Goal: Find contact information: Find contact information

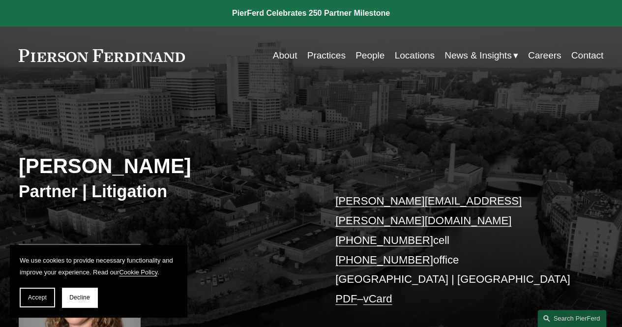
click at [323, 54] on link "Practices" at bounding box center [326, 55] width 38 height 19
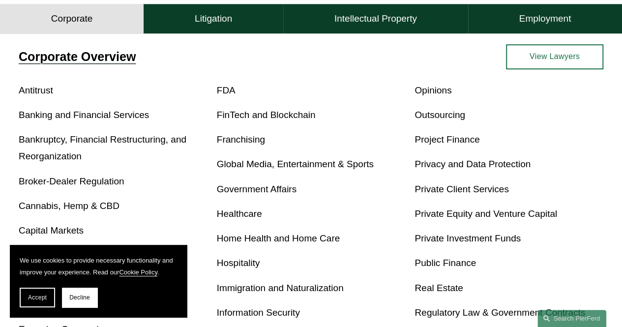
scroll to position [307, 0]
click at [228, 24] on h4 "Litigation" at bounding box center [213, 19] width 37 height 12
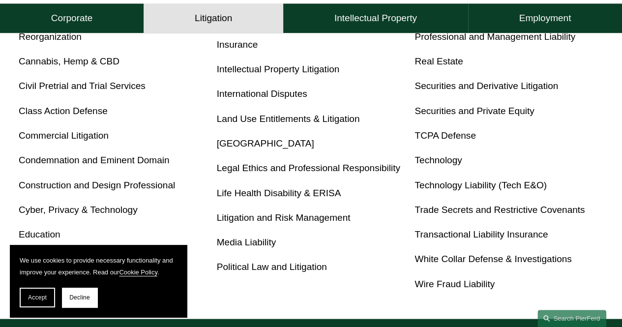
scroll to position [481, 0]
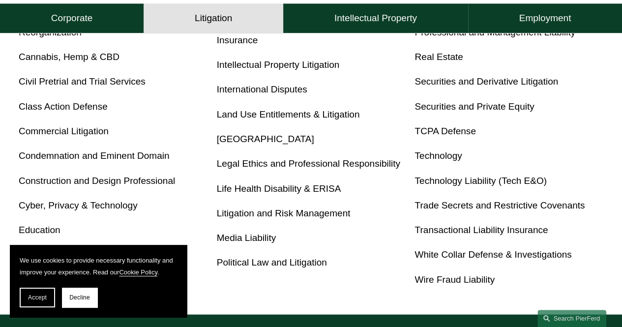
click at [57, 186] on link "Construction and Design Professional" at bounding box center [97, 180] width 156 height 10
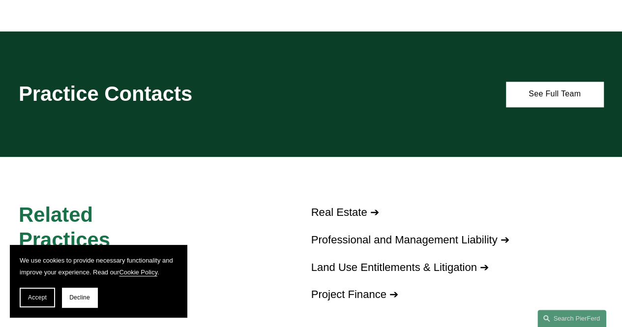
scroll to position [611, 0]
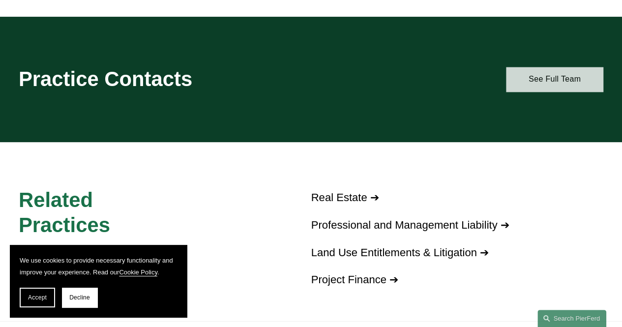
click at [558, 87] on link "See Full Team" at bounding box center [554, 79] width 97 height 25
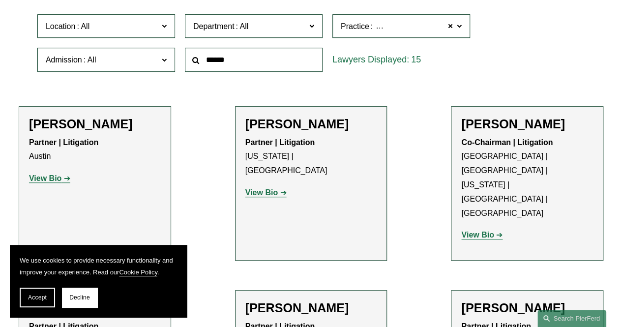
scroll to position [303, 0]
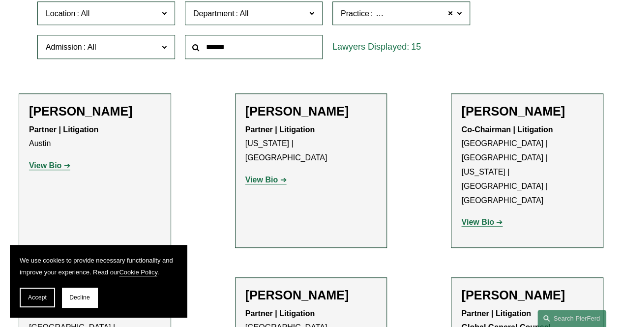
click at [473, 218] on strong "View Bio" at bounding box center [477, 222] width 32 height 8
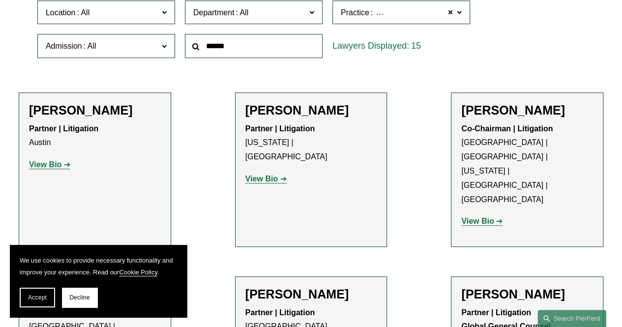
click at [486, 105] on h2 "Joel M. Ferdinand" at bounding box center [527, 110] width 132 height 15
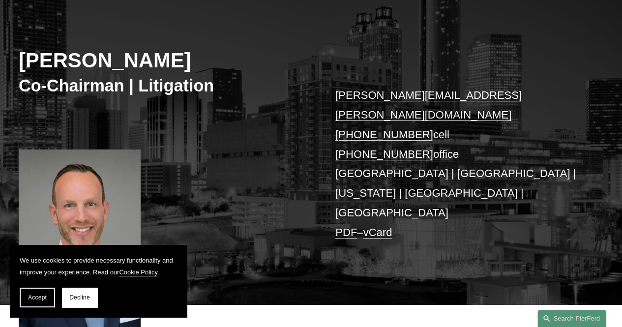
scroll to position [77, 0]
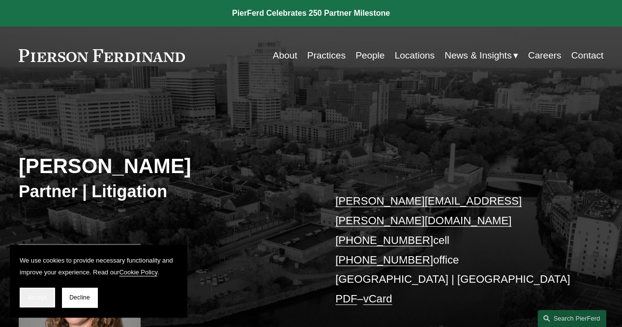
click at [32, 296] on span "Accept" at bounding box center [37, 297] width 19 height 7
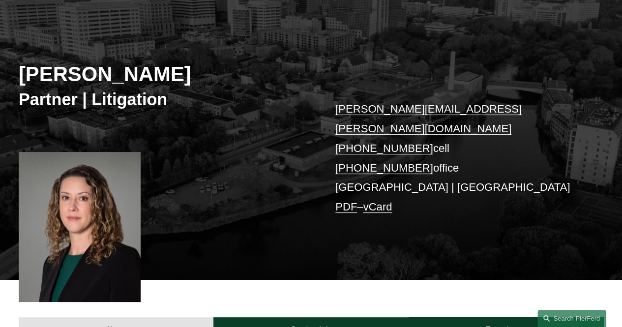
scroll to position [7, 0]
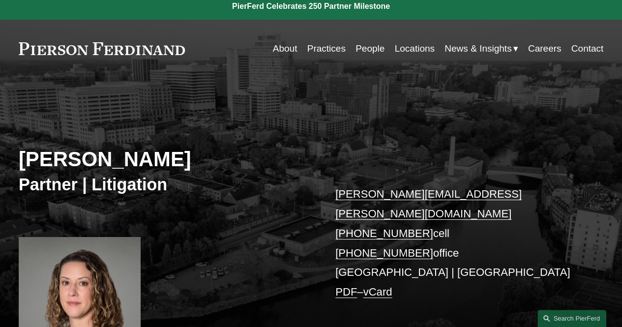
click at [472, 197] on p "[PERSON_NAME][EMAIL_ADDRESS][PERSON_NAME][DOMAIN_NAME] [PHONE_NUMBER] cell [PHO…" at bounding box center [456, 242] width 243 height 117
click at [459, 194] on link "[PERSON_NAME][EMAIL_ADDRESS][PERSON_NAME][DOMAIN_NAME]" at bounding box center [428, 204] width 186 height 32
